Goal: Use online tool/utility: Utilize a website feature to perform a specific function

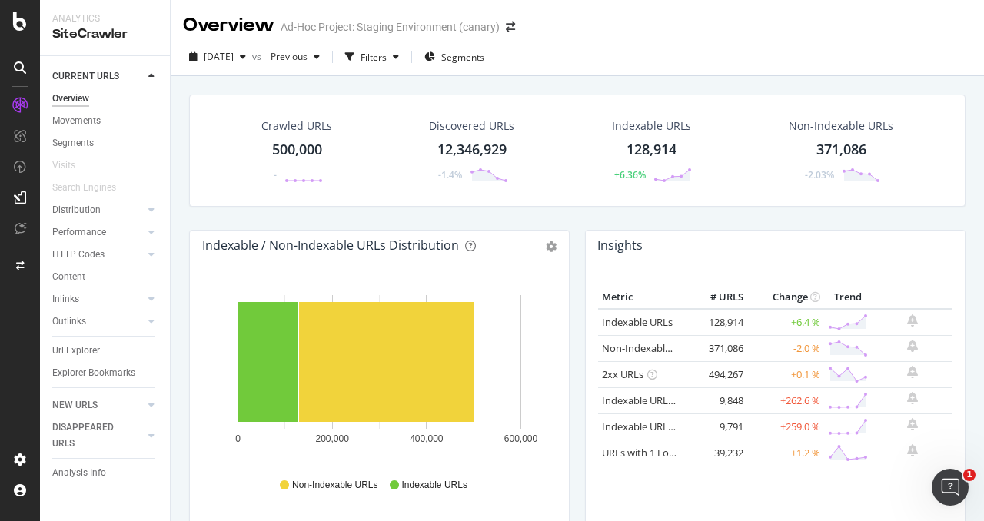
click at [73, 27] on div "SiteCrawler" at bounding box center [104, 34] width 105 height 18
click at [21, 32] on div at bounding box center [20, 260] width 40 height 521
click at [22, 24] on icon at bounding box center [20, 21] width 14 height 18
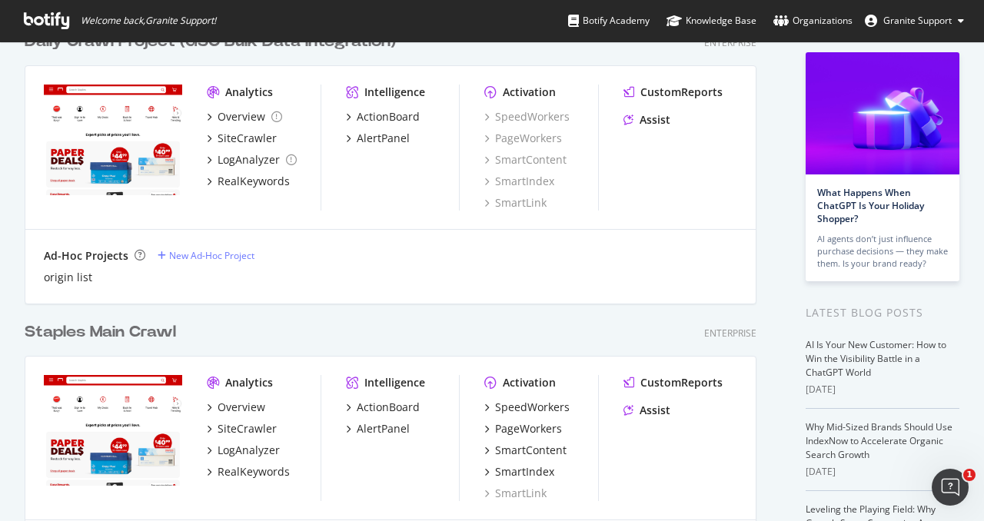
scroll to position [182, 0]
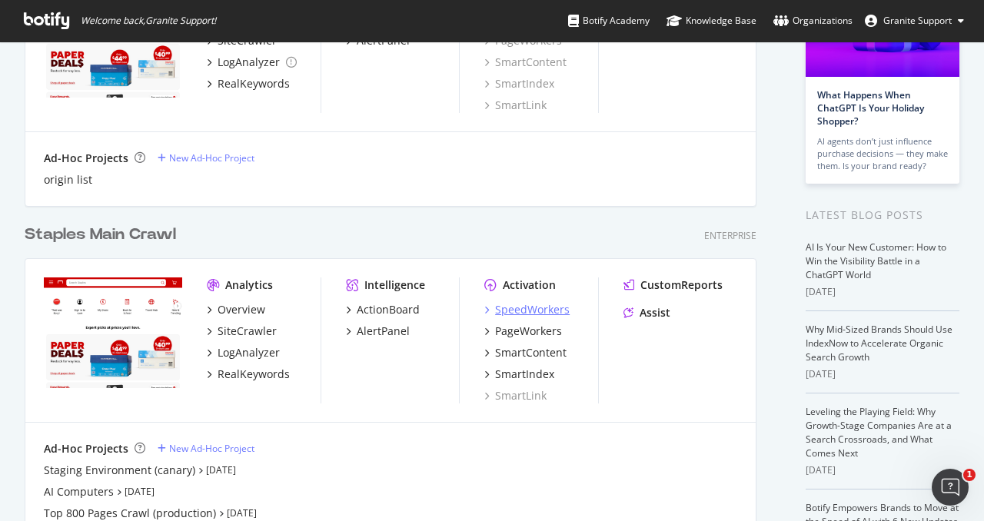
click at [534, 315] on div "SpeedWorkers" at bounding box center [532, 309] width 75 height 15
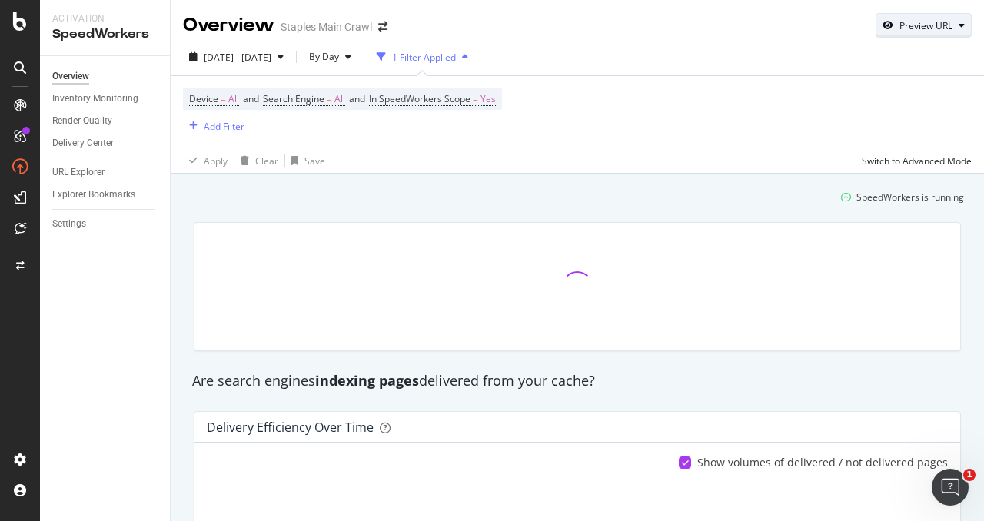
click at [943, 24] on div "Preview URL" at bounding box center [926, 25] width 53 height 13
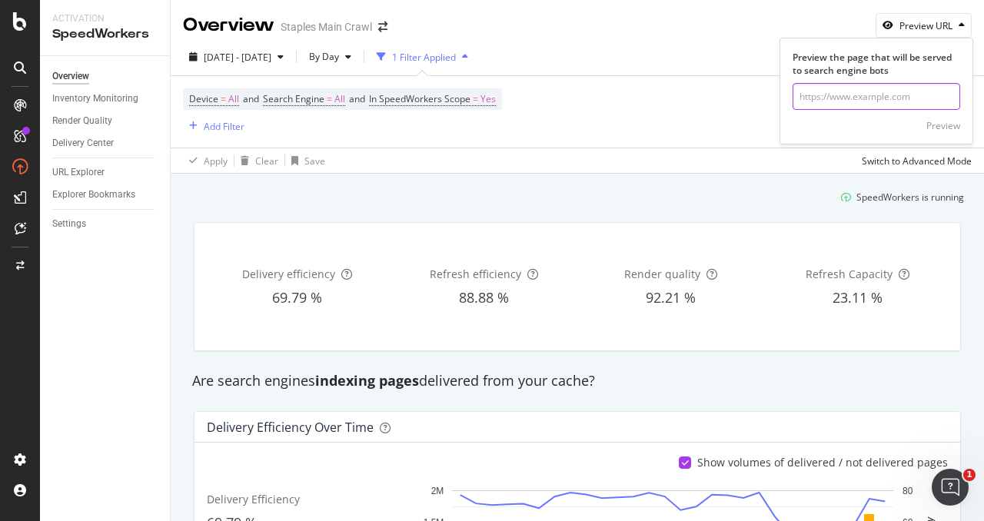
click at [861, 97] on input "url" at bounding box center [877, 96] width 168 height 27
paste input "[URL][DOMAIN_NAME]"
type input "[URL][DOMAIN_NAME]"
click at [939, 123] on div "Preview" at bounding box center [944, 125] width 34 height 13
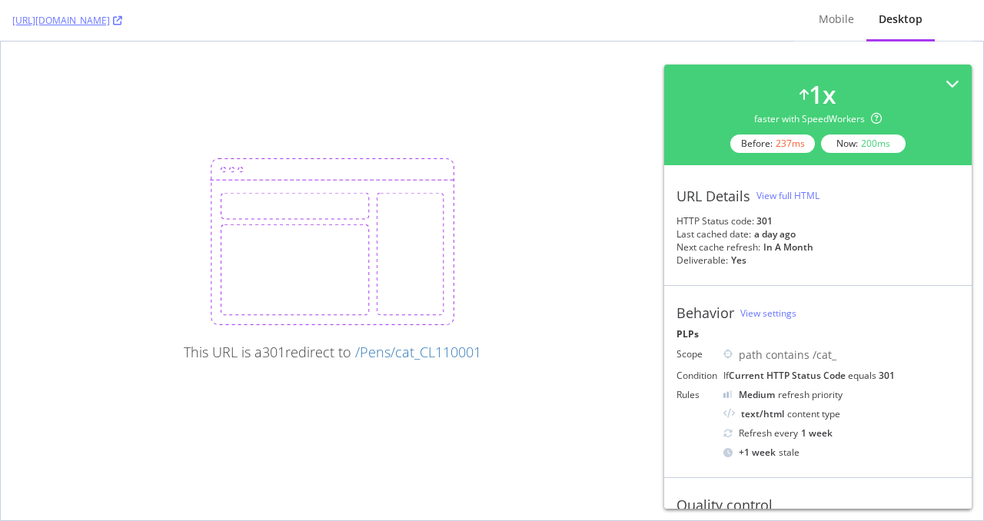
scroll to position [132, 0]
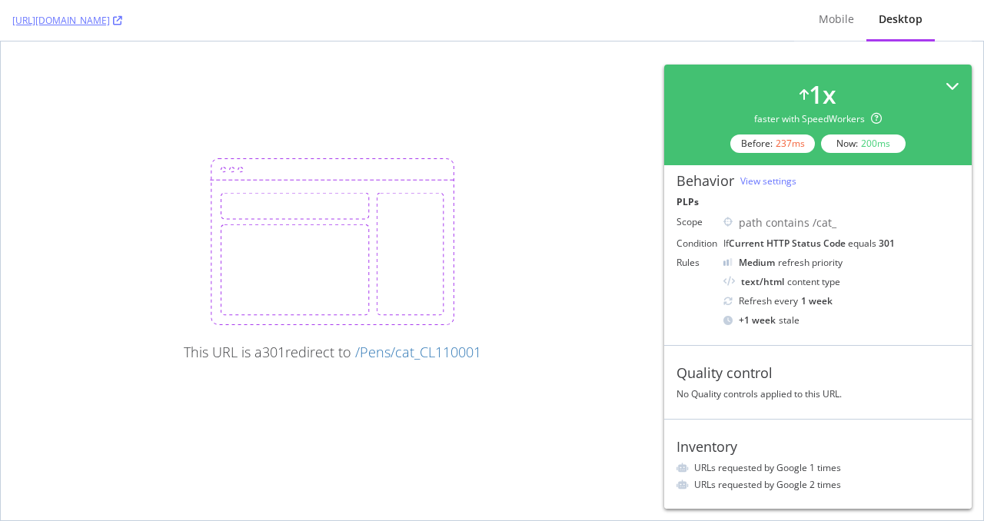
click at [954, 79] on icon at bounding box center [953, 86] width 14 height 14
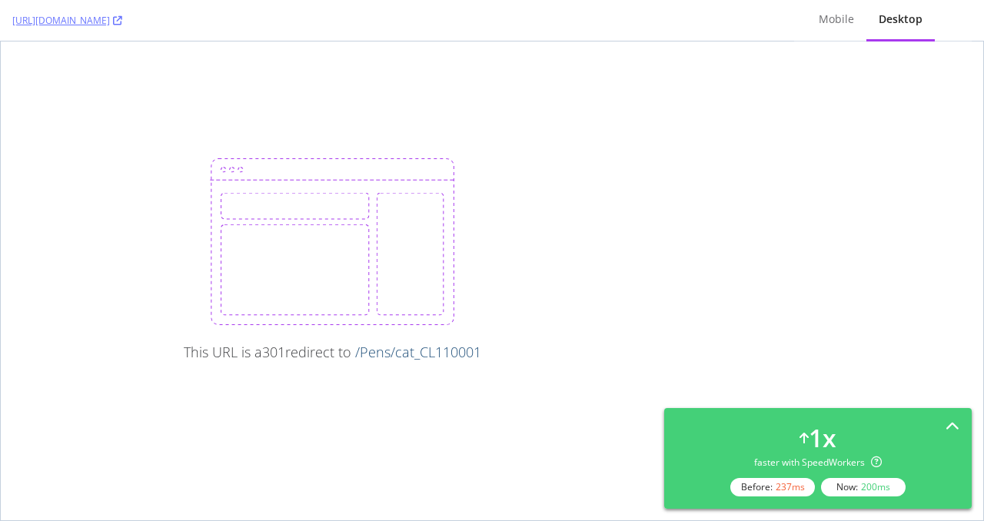
click at [397, 358] on link "/Pens/cat_CL110001" at bounding box center [418, 352] width 126 height 18
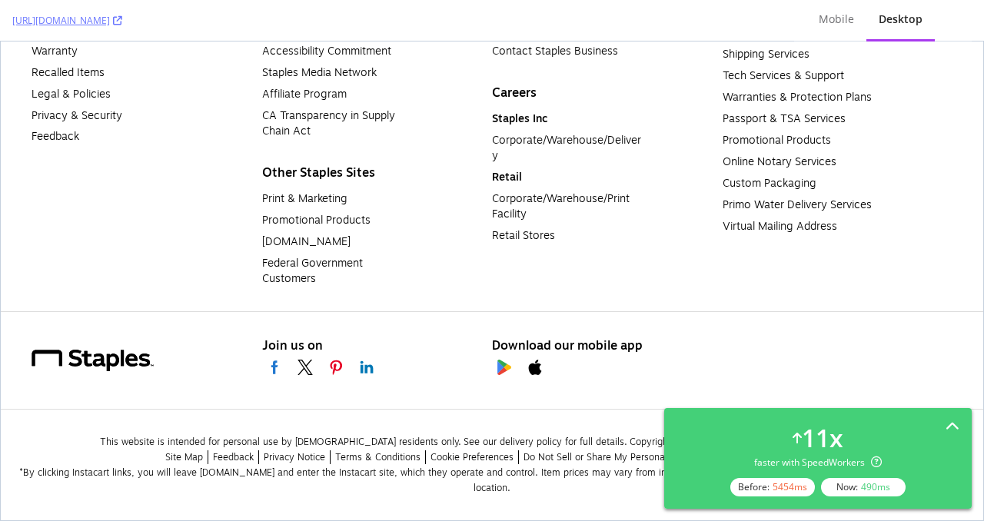
scroll to position [16557, 0]
